Goal: Communication & Community: Answer question/provide support

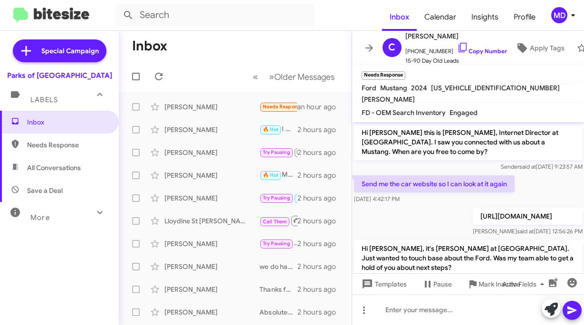
scroll to position [41, 0]
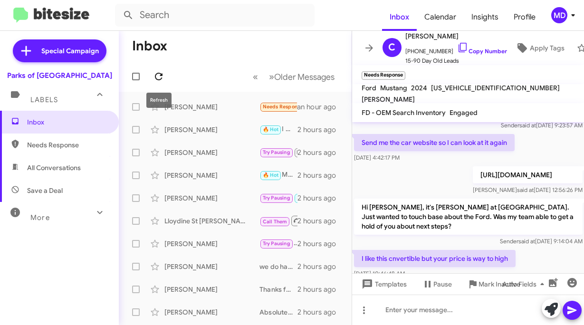
click at [156, 76] on icon at bounding box center [158, 76] width 11 height 11
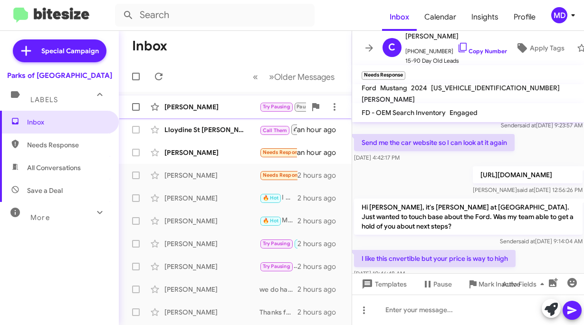
click at [201, 112] on div "[PERSON_NAME] Try Pausing Paused Needs Response The first week in October an ho…" at bounding box center [235, 106] width 218 height 19
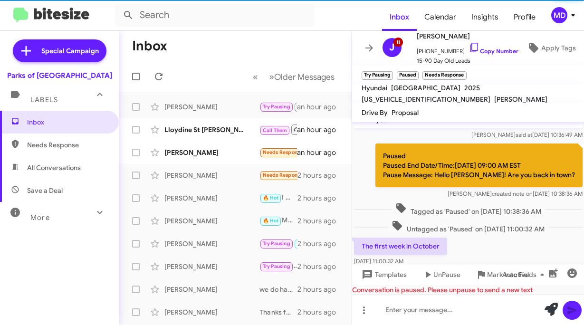
scroll to position [393, 0]
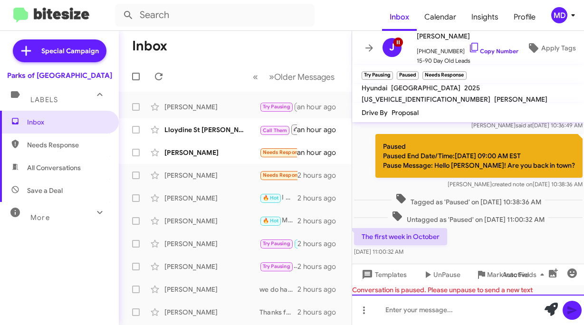
click at [421, 312] on div at bounding box center [468, 310] width 233 height 30
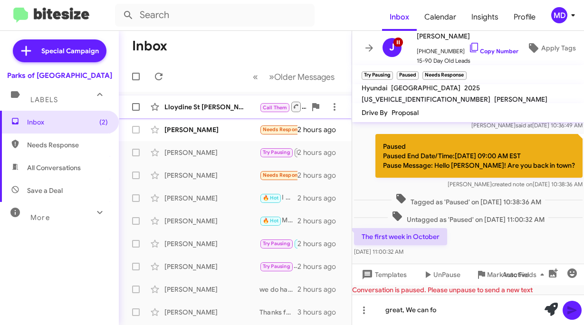
click at [203, 106] on div "Lloydine St [PERSON_NAME]" at bounding box center [212, 107] width 95 height 10
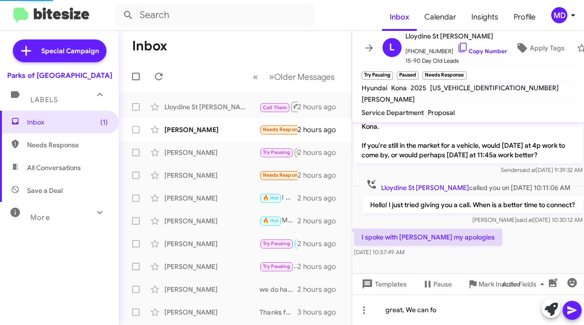
scroll to position [166, 0]
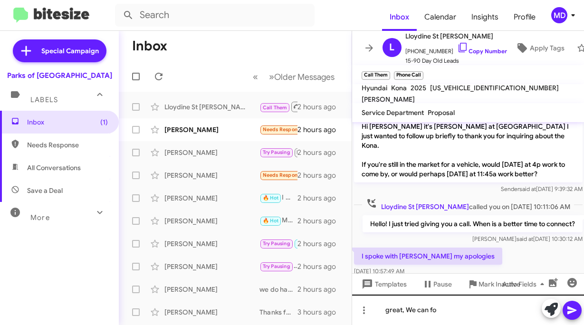
click at [449, 313] on div "great, We can fo" at bounding box center [468, 310] width 233 height 30
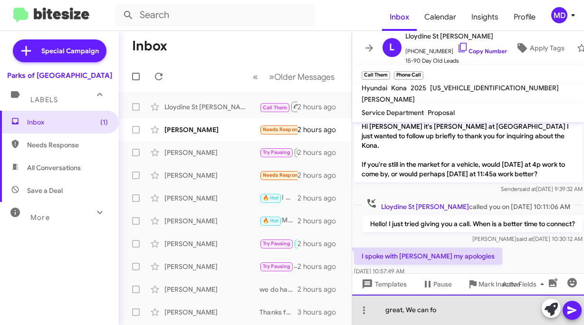
click at [449, 313] on div "great, We can fo" at bounding box center [468, 310] width 233 height 30
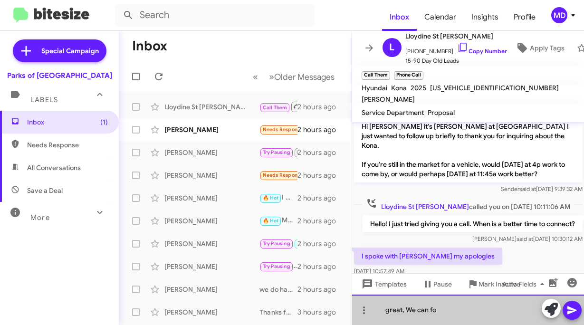
click at [449, 313] on div "great, We can fo" at bounding box center [468, 310] width 233 height 30
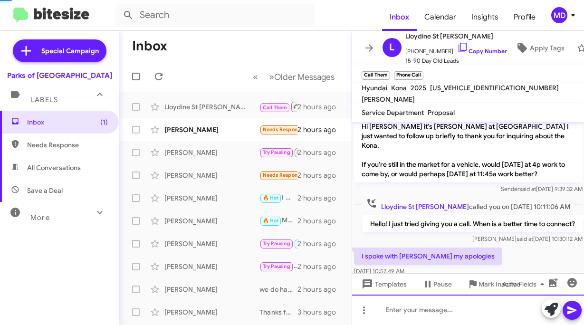
scroll to position [0, 0]
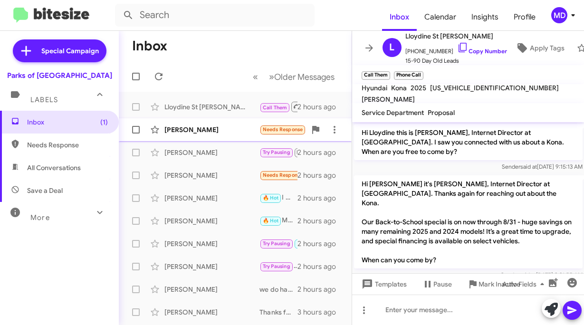
click at [217, 128] on div "[PERSON_NAME]" at bounding box center [212, 130] width 95 height 10
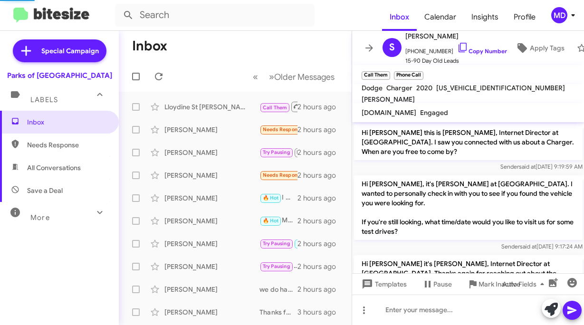
scroll to position [194, 0]
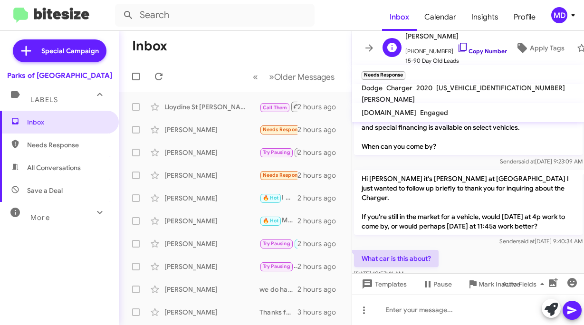
click at [467, 49] on link "Copy Number" at bounding box center [482, 51] width 50 height 7
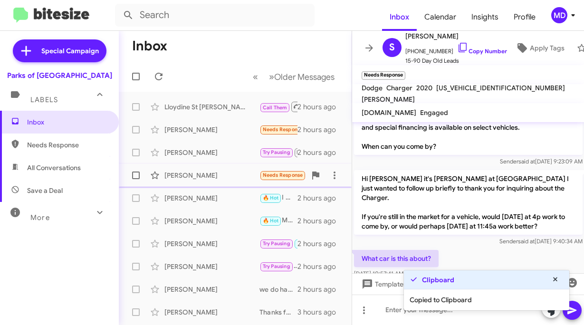
click at [227, 172] on div "[PERSON_NAME]" at bounding box center [212, 176] width 95 height 10
